Goal: Task Accomplishment & Management: Complete application form

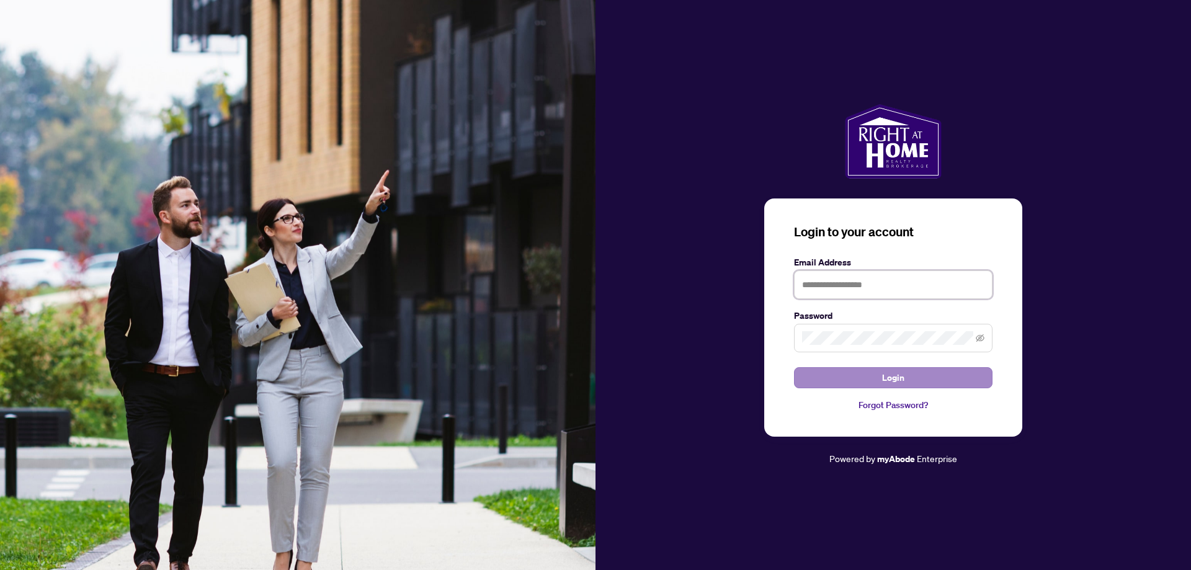
type input "**********"
click at [924, 376] on button "Login" at bounding box center [893, 377] width 198 height 21
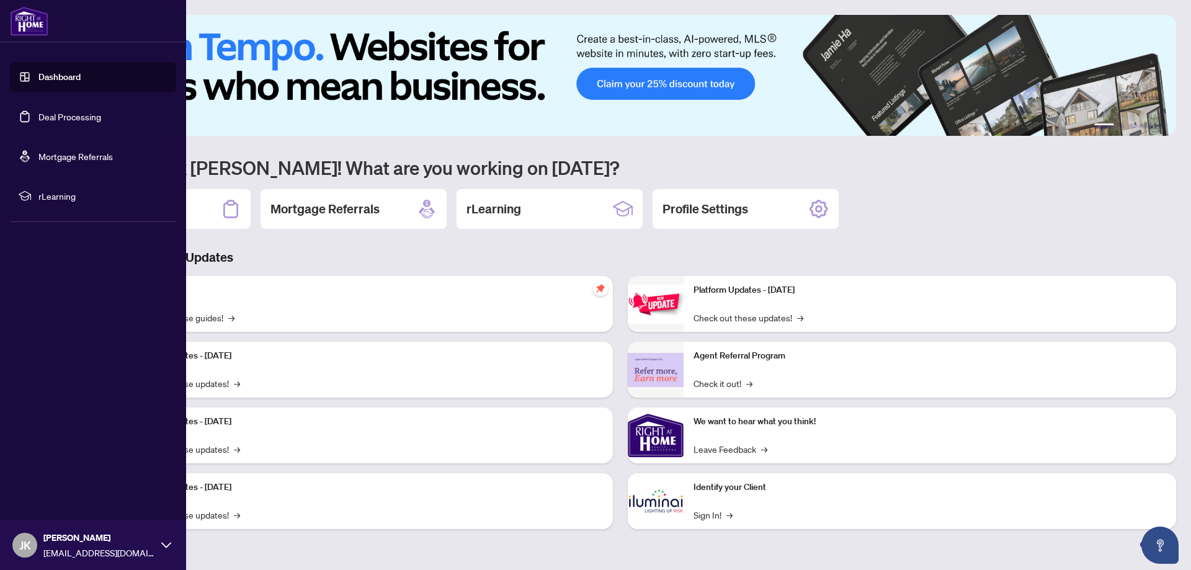
click at [55, 115] on link "Deal Processing" at bounding box center [69, 116] width 63 height 11
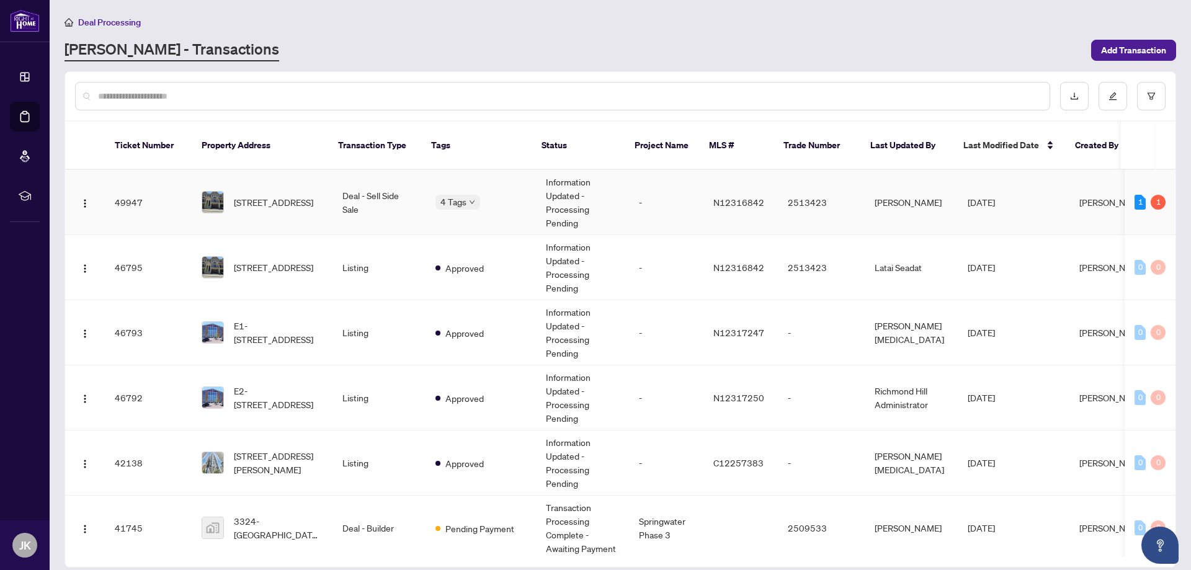
click at [372, 197] on td "Deal - Sell Side Sale" at bounding box center [378, 202] width 93 height 65
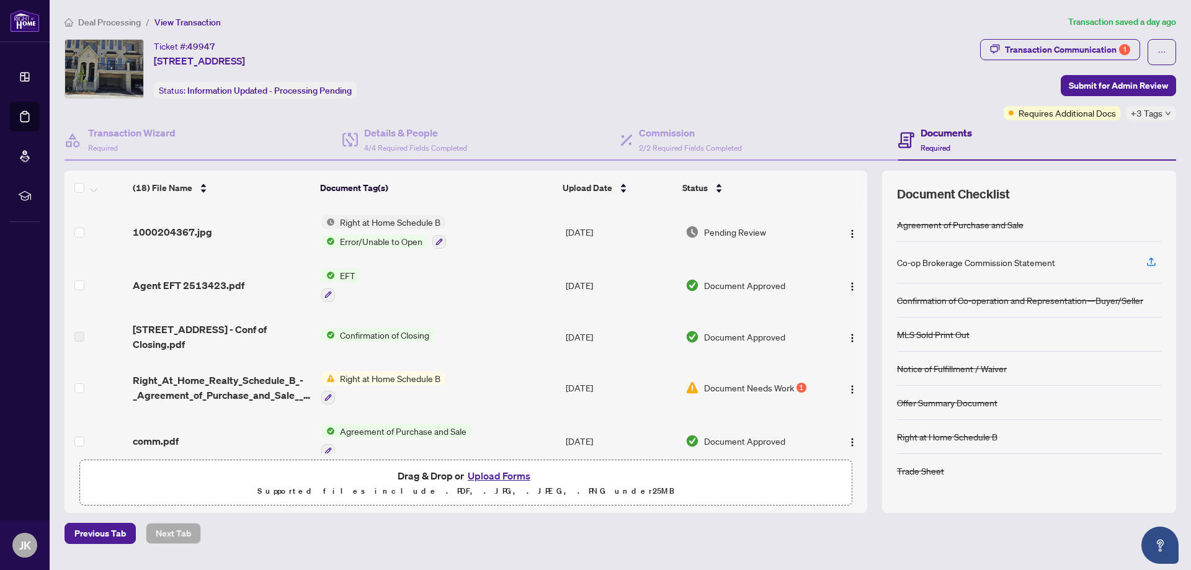
click at [411, 223] on span "Right at Home Schedule B" at bounding box center [390, 222] width 110 height 14
click at [193, 230] on span "1000204367.jpg" at bounding box center [172, 232] width 79 height 15
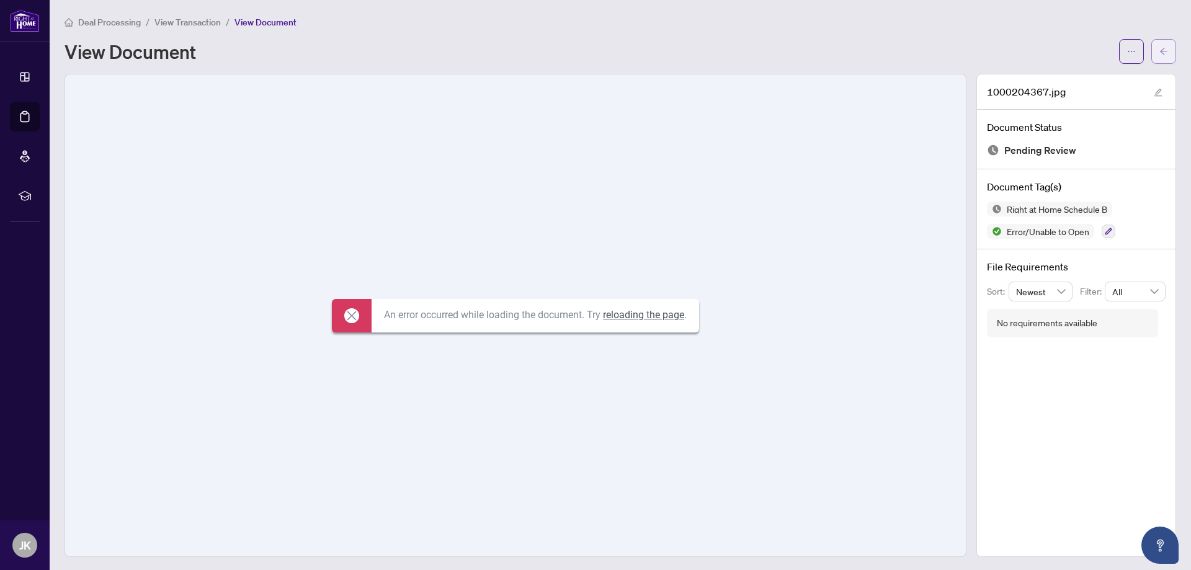
click at [1160, 51] on button "button" at bounding box center [1163, 51] width 25 height 25
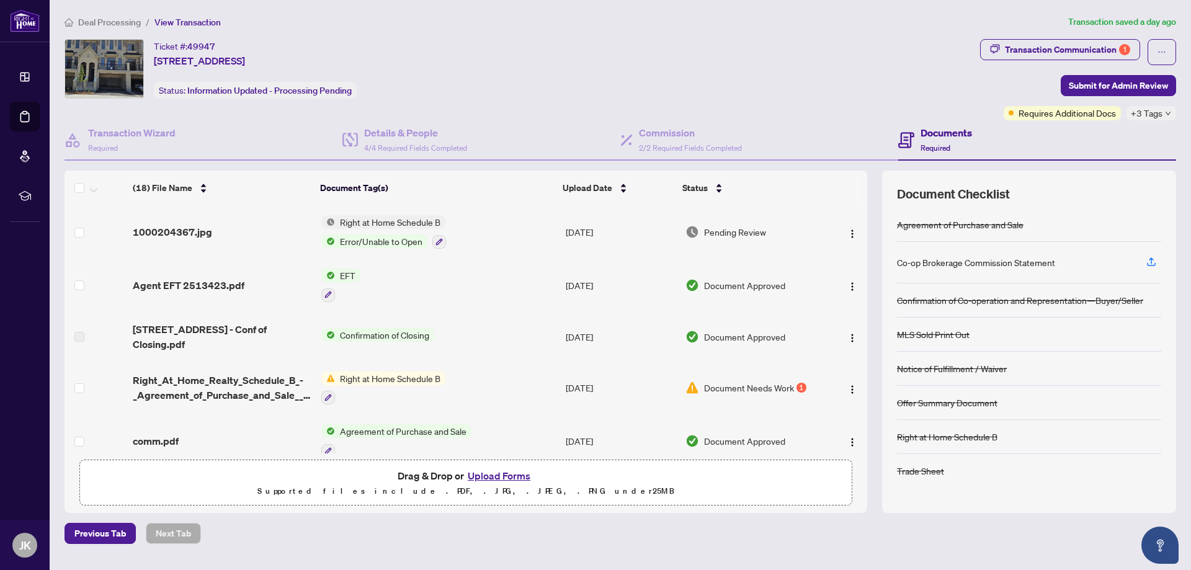
click at [507, 476] on button "Upload Forms" at bounding box center [499, 476] width 70 height 16
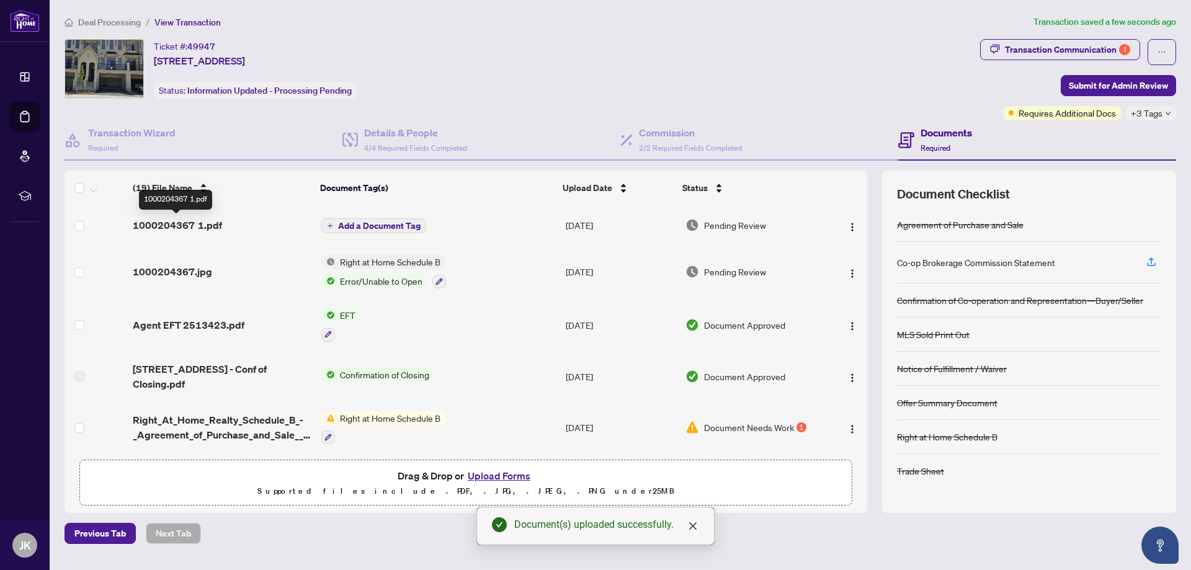
click at [197, 223] on span "1000204367 1.pdf" at bounding box center [177, 225] width 89 height 15
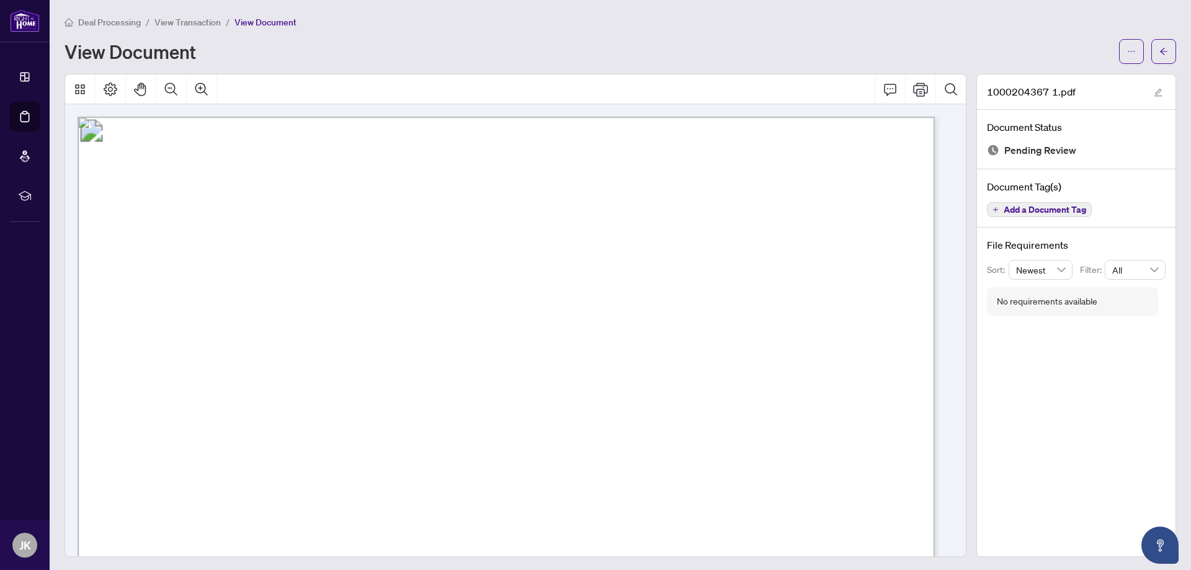
click at [1035, 208] on span "Add a Document Tag" at bounding box center [1045, 209] width 82 height 9
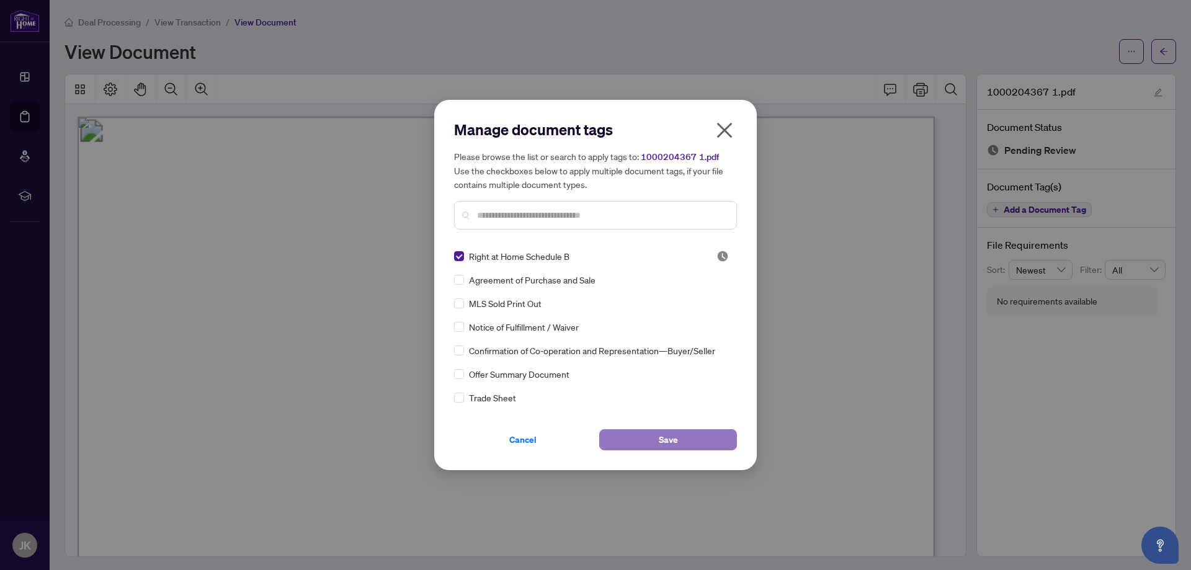
click at [667, 442] on span "Save" at bounding box center [668, 440] width 19 height 20
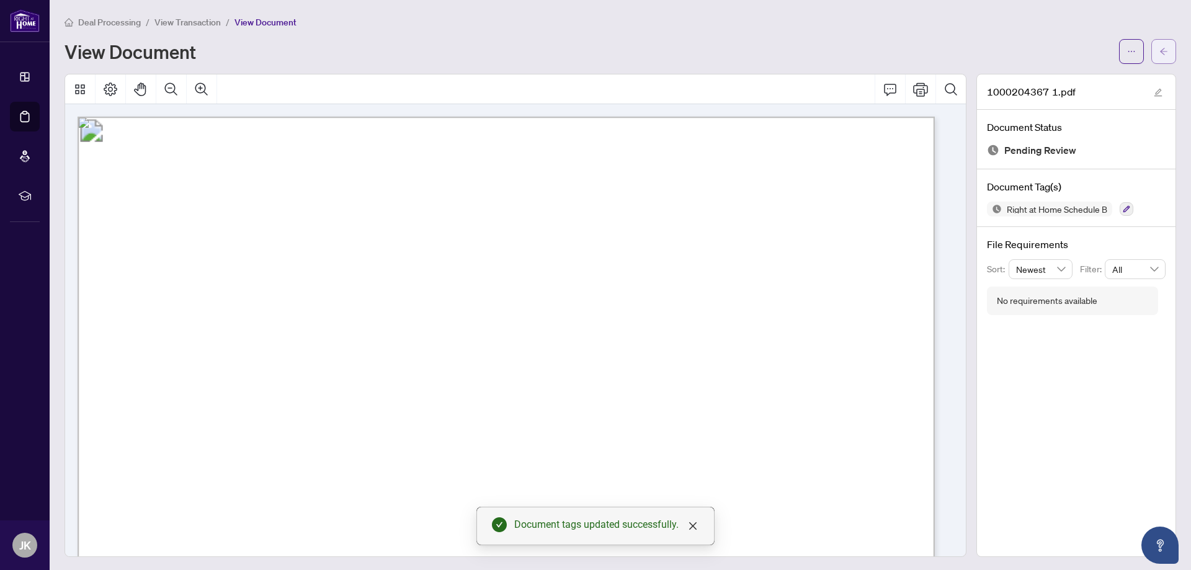
click at [1159, 47] on icon "arrow-left" at bounding box center [1163, 51] width 9 height 9
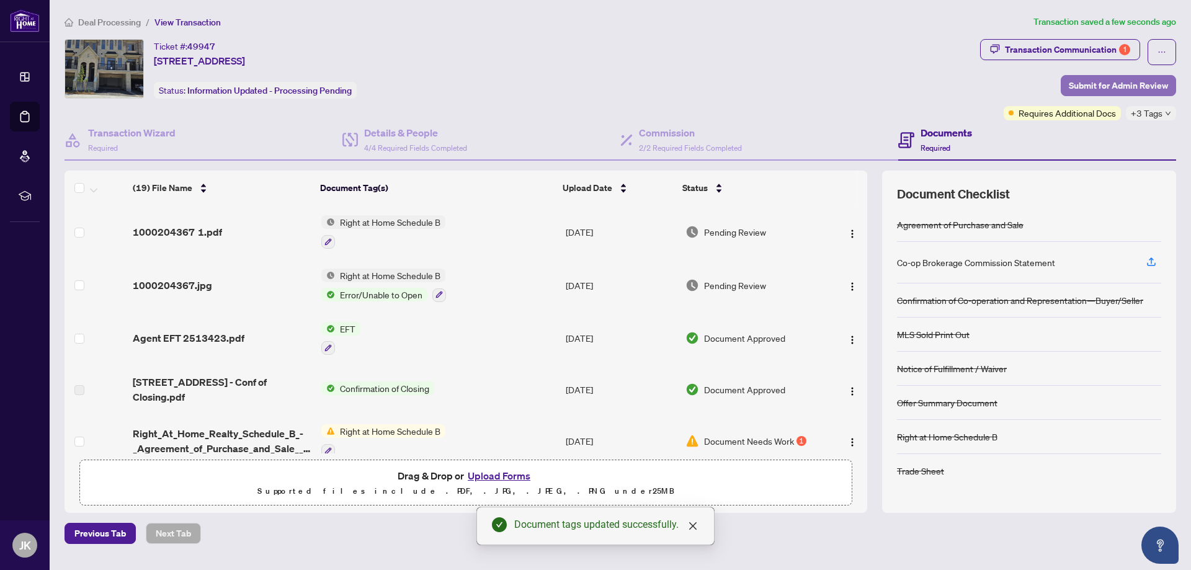
click at [1144, 85] on span "Submit for Admin Review" at bounding box center [1118, 86] width 99 height 20
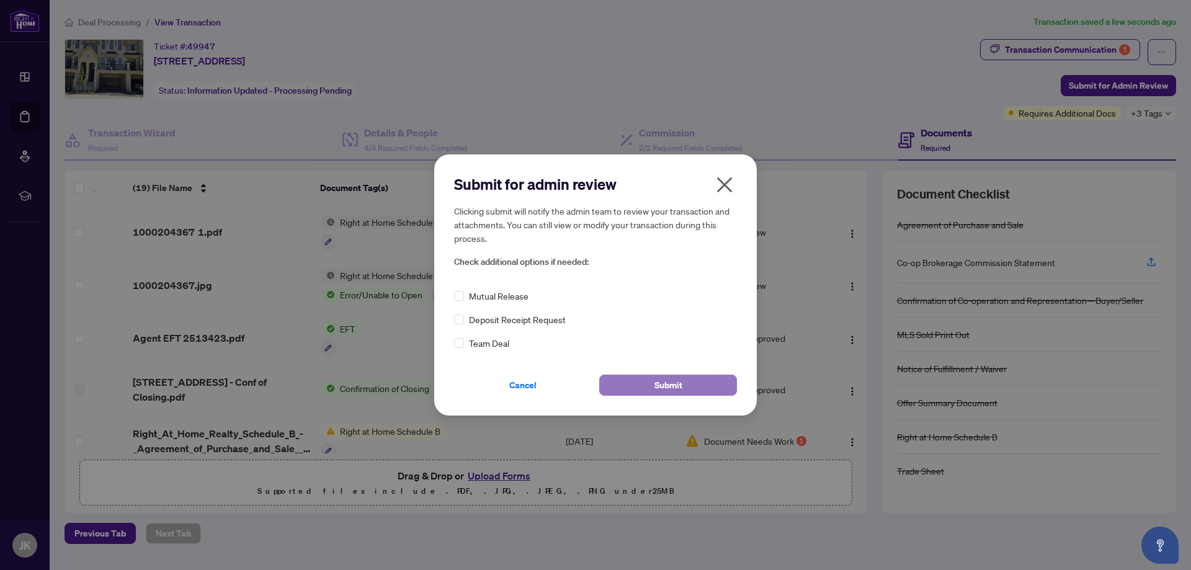
click at [674, 388] on span "Submit" at bounding box center [668, 385] width 28 height 20
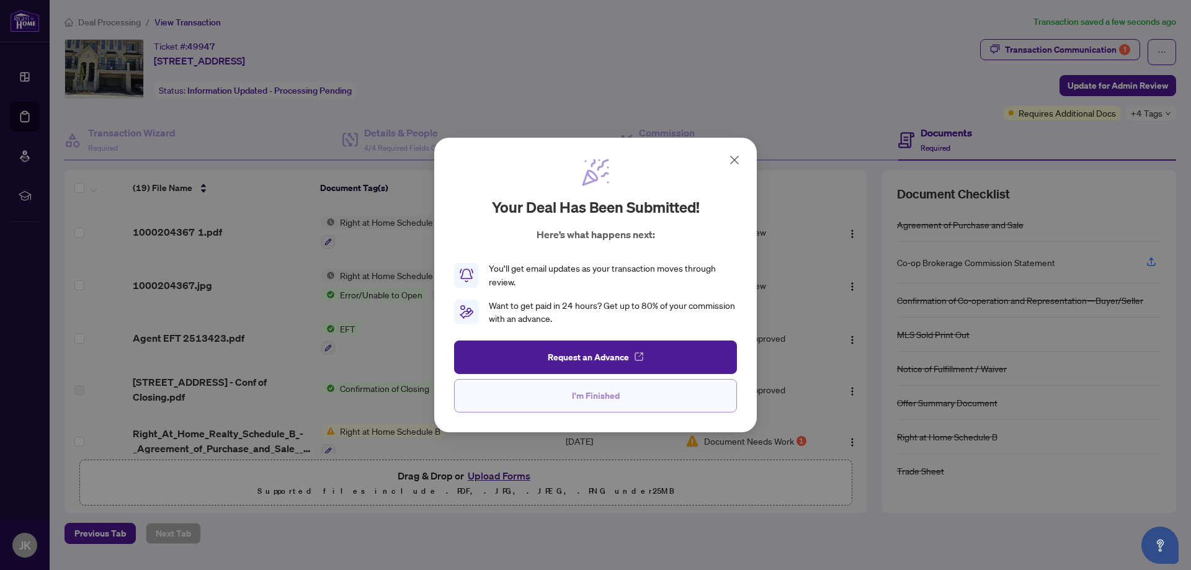
click at [624, 398] on button "I'm Finished" at bounding box center [595, 395] width 283 height 33
